Goal: Download file/media

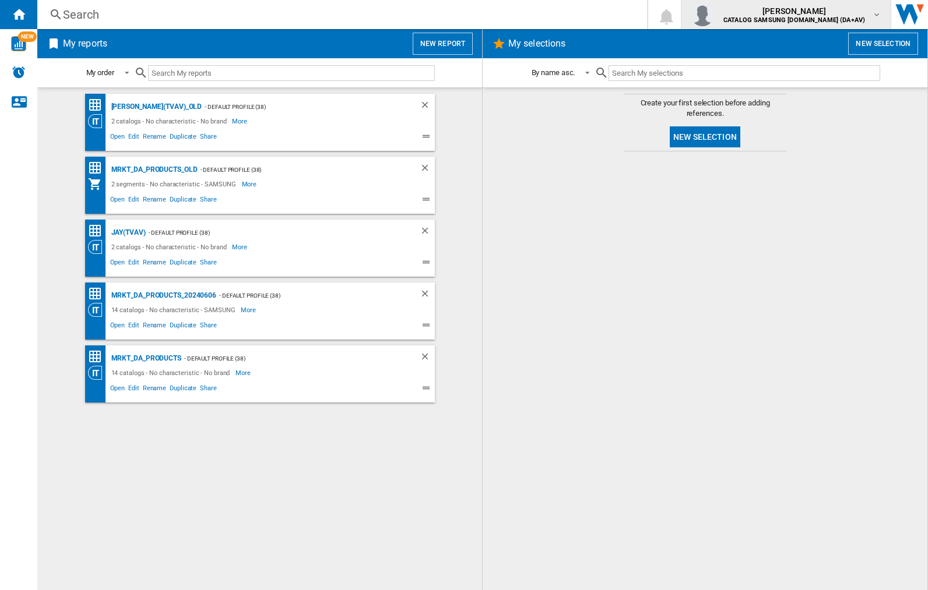
click at [714, 15] on img "button" at bounding box center [701, 14] width 23 height 23
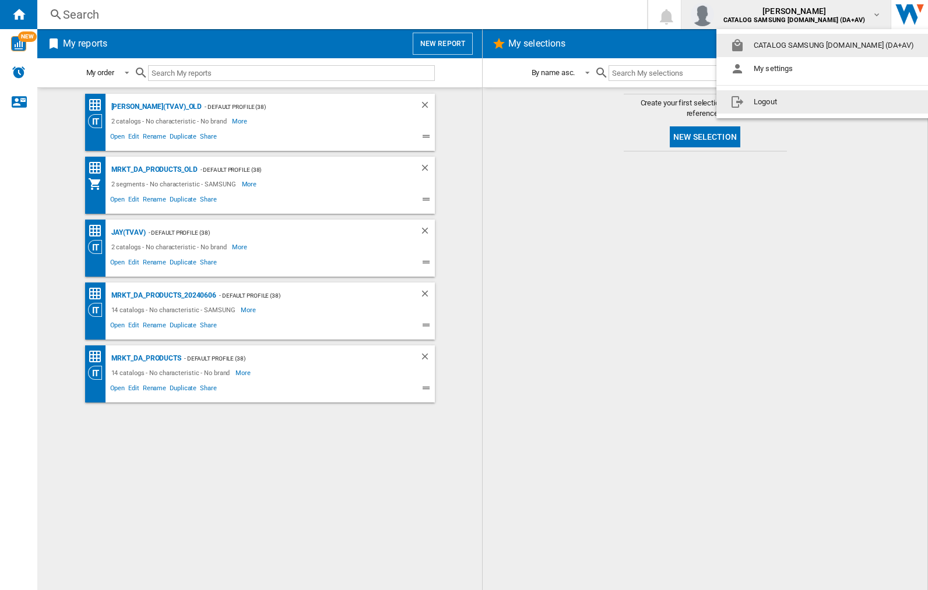
click at [806, 102] on button "Logout" at bounding box center [824, 101] width 216 height 23
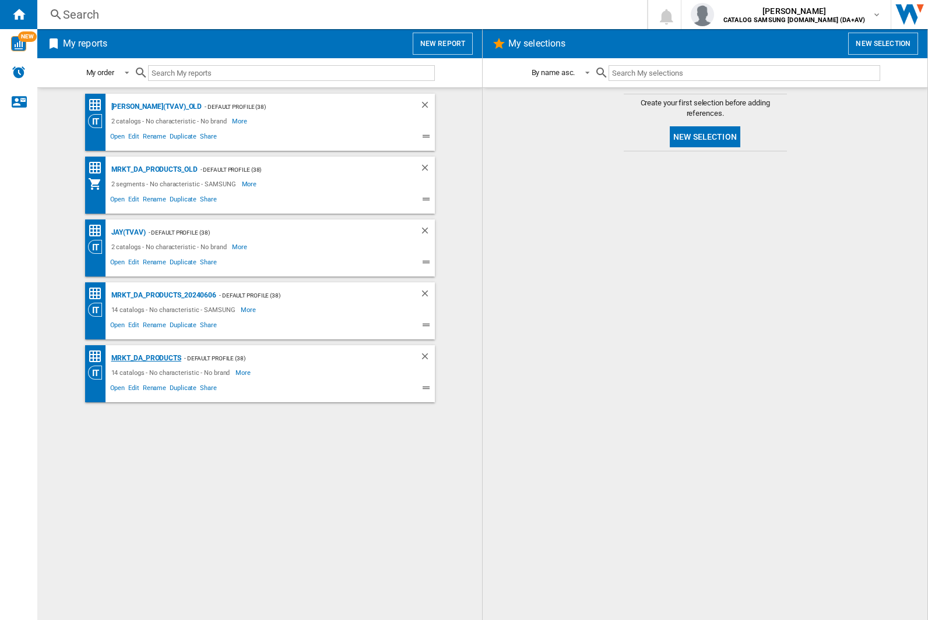
click at [146, 358] on div "MRKT_DA_PRODUCTS" at bounding box center [144, 358] width 73 height 15
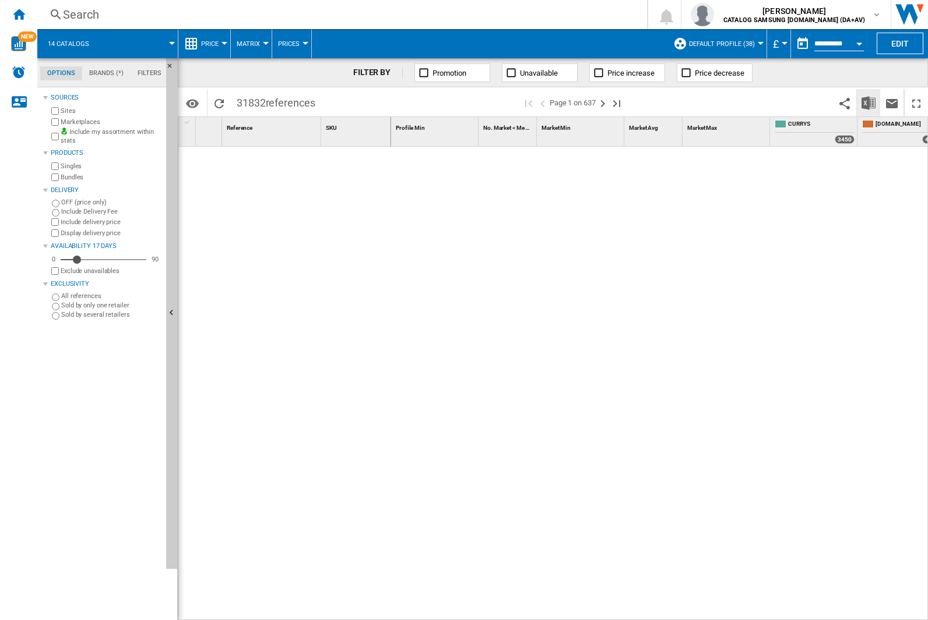
click at [868, 102] on img "Download in Excel" at bounding box center [868, 103] width 14 height 14
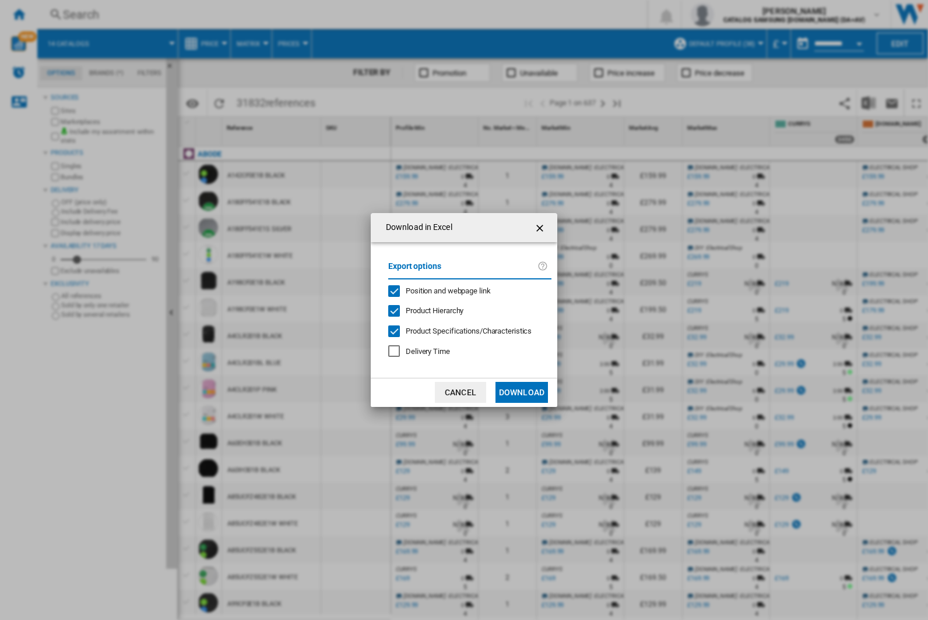
click at [440, 291] on span "Position and webpage link" at bounding box center [448, 291] width 85 height 9
click at [521, 393] on button "Download" at bounding box center [521, 392] width 52 height 21
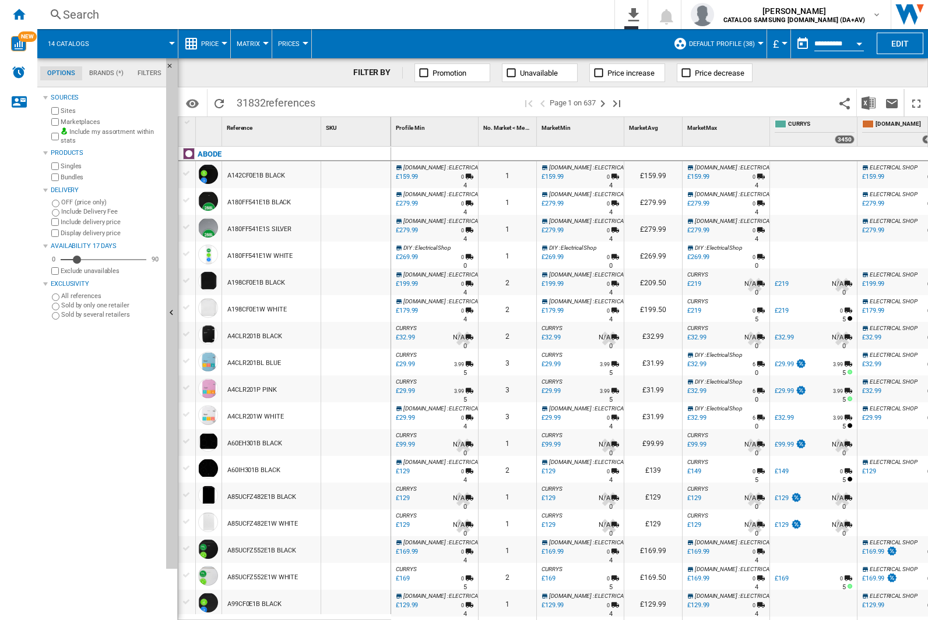
click at [849, 77] on div "FILTER BY Promotion Unavailable Price increase Price decrease" at bounding box center [553, 72] width 750 height 29
